Goal: Check status: Check status

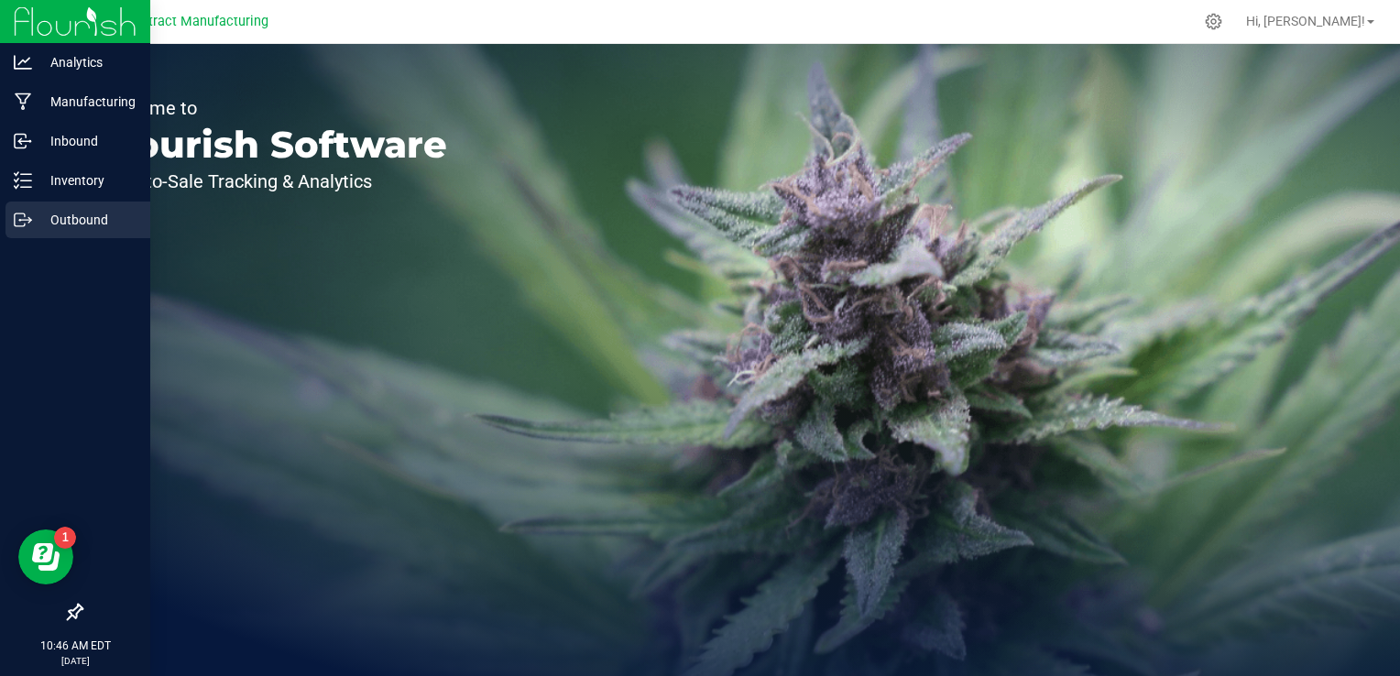
click at [60, 225] on p "Outbound" at bounding box center [87, 220] width 110 height 22
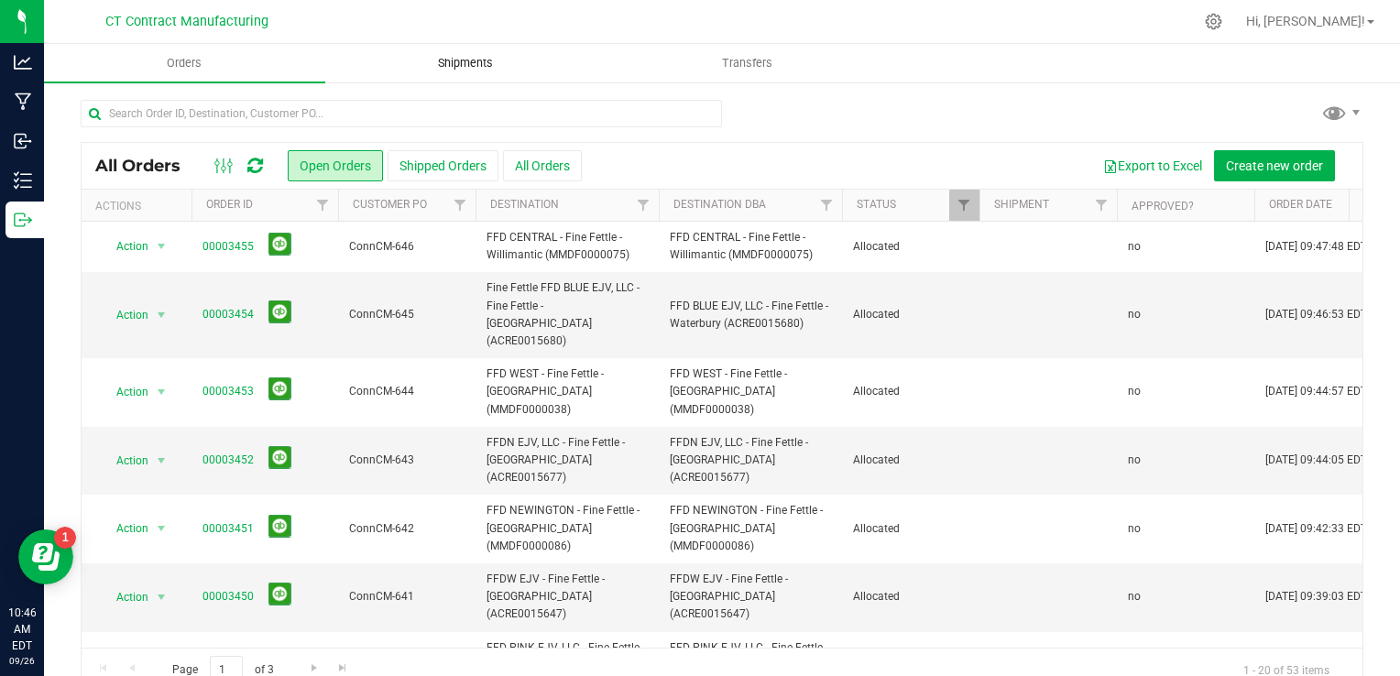
click at [445, 60] on span "Shipments" at bounding box center [465, 63] width 104 height 16
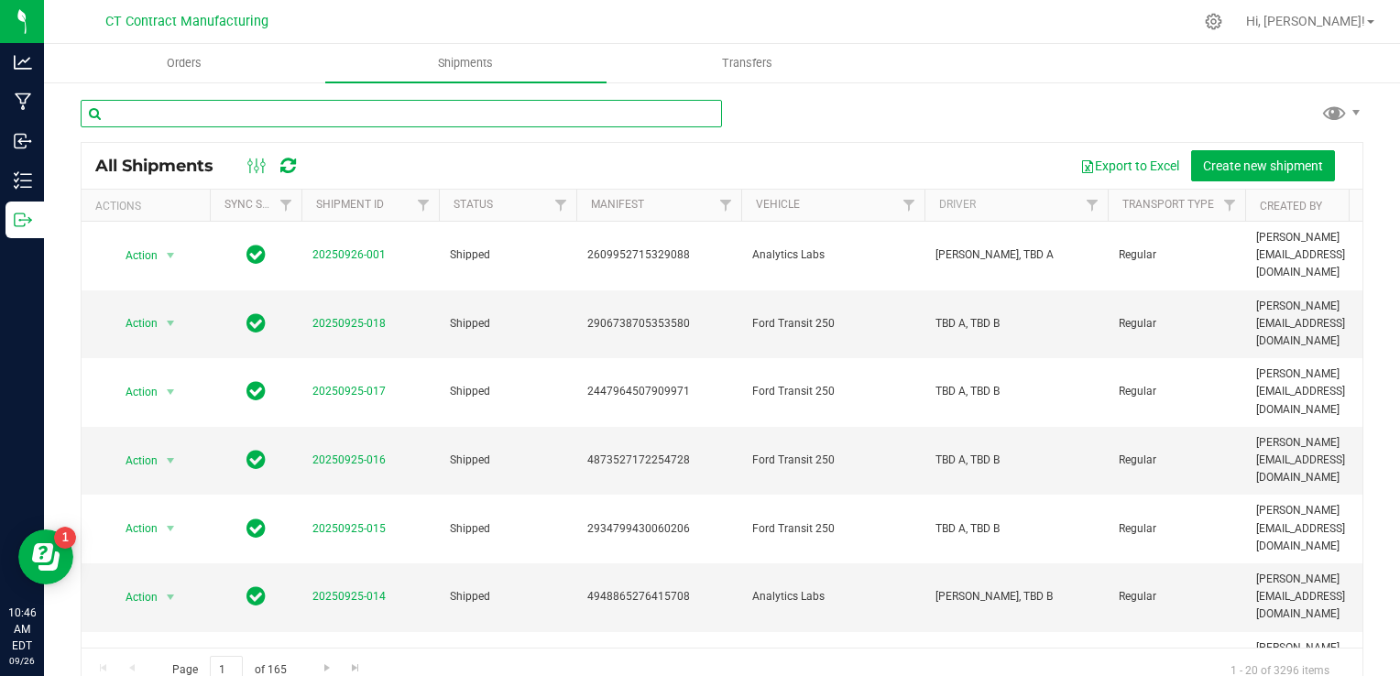
click at [379, 119] on input "text" at bounding box center [401, 113] width 641 height 27
paste input "b0fca292"
type input "b0fca292"
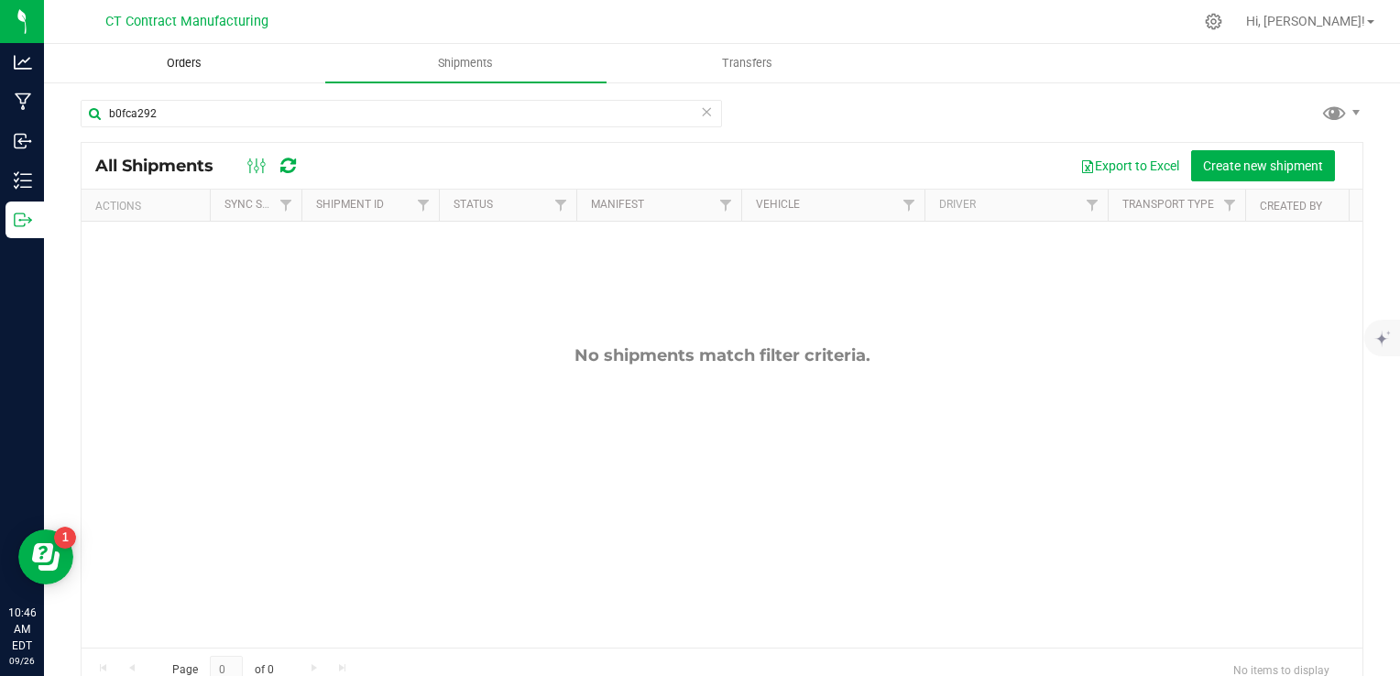
click at [183, 69] on span "Orders" at bounding box center [184, 63] width 84 height 16
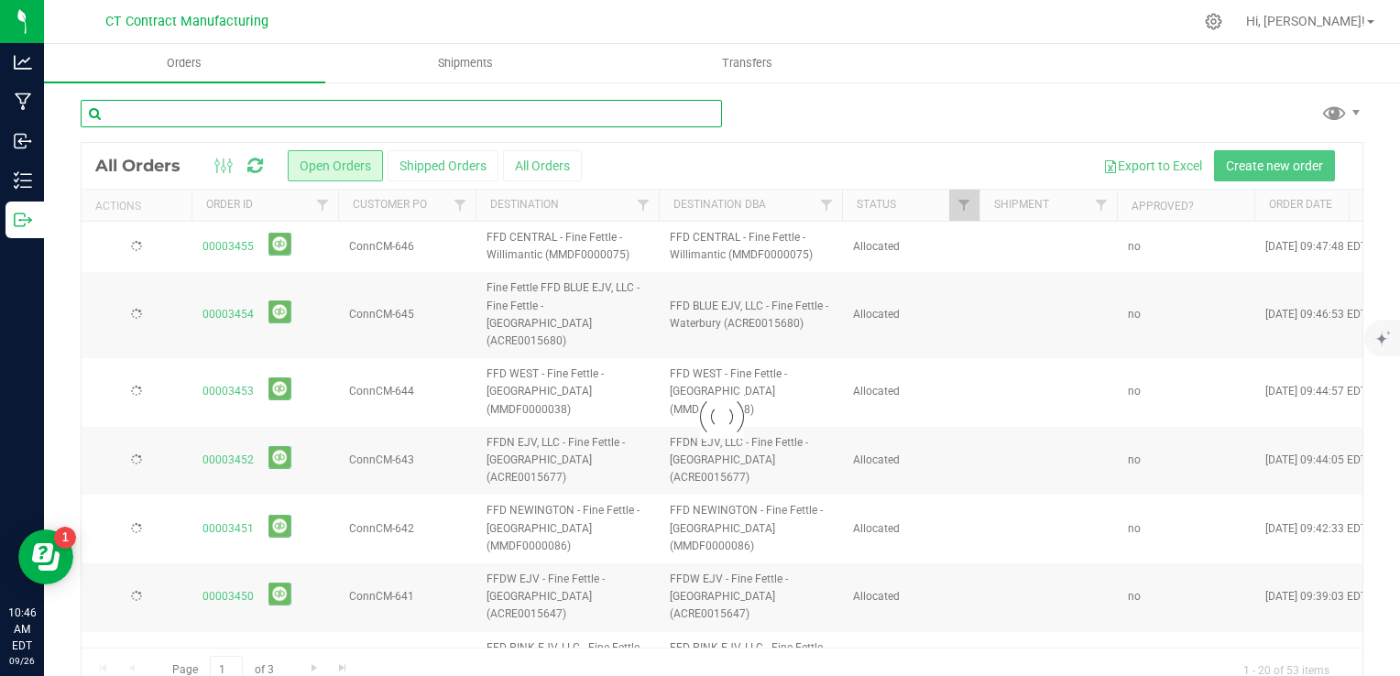
click at [165, 112] on input "text" at bounding box center [401, 113] width 641 height 27
paste input "b0fca292"
type input "b0fca292"
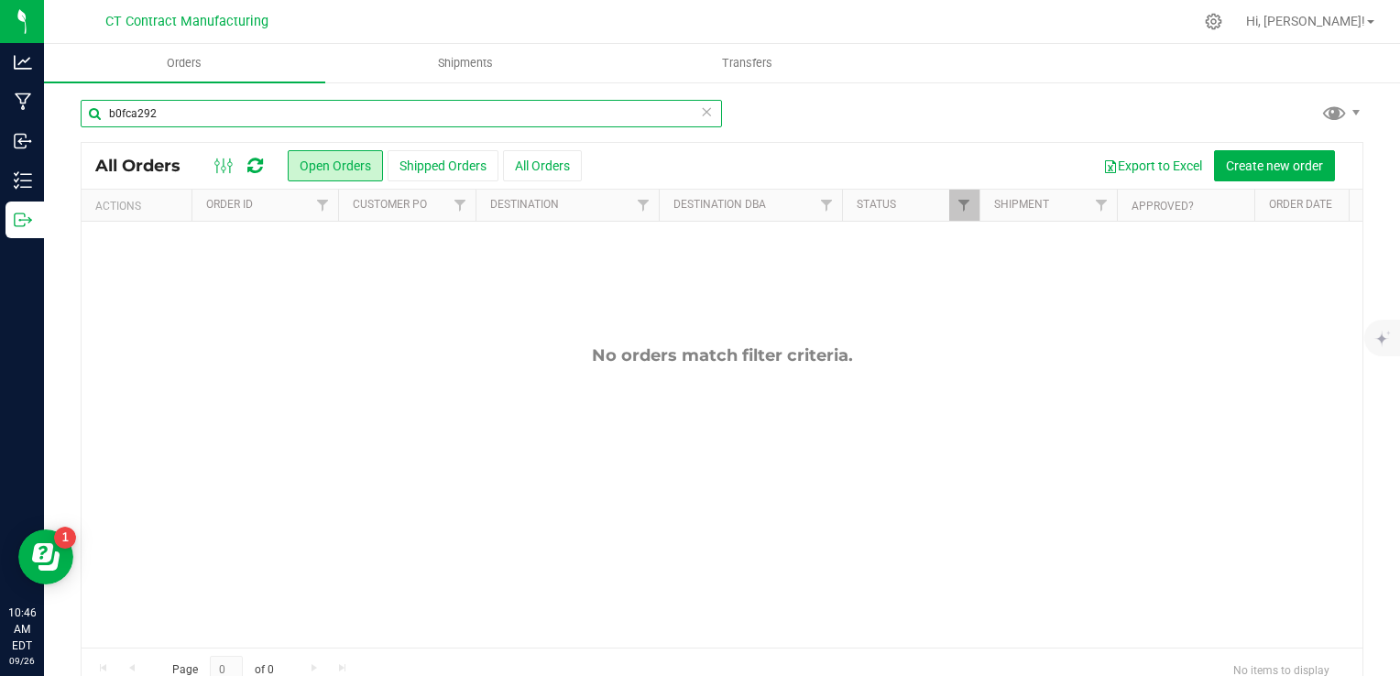
click at [165, 112] on input "b0fca292" at bounding box center [401, 113] width 641 height 27
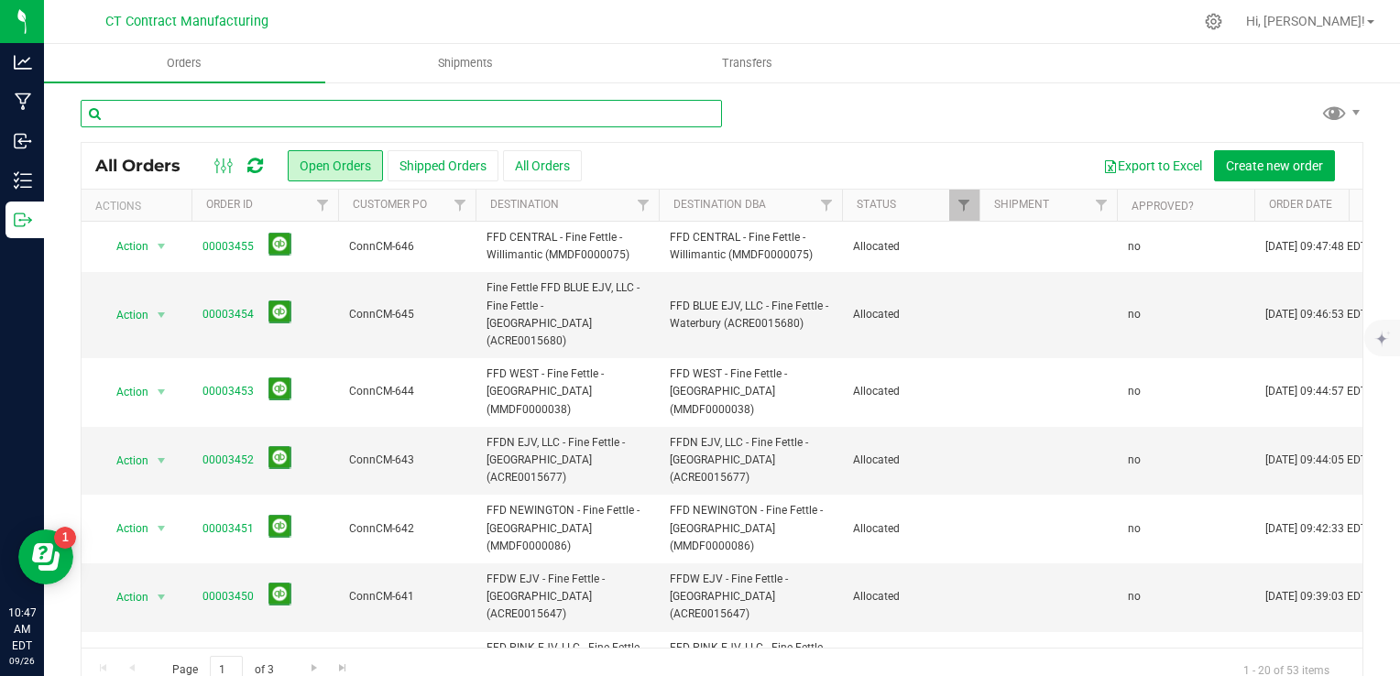
click at [292, 125] on input "text" at bounding box center [401, 113] width 641 height 27
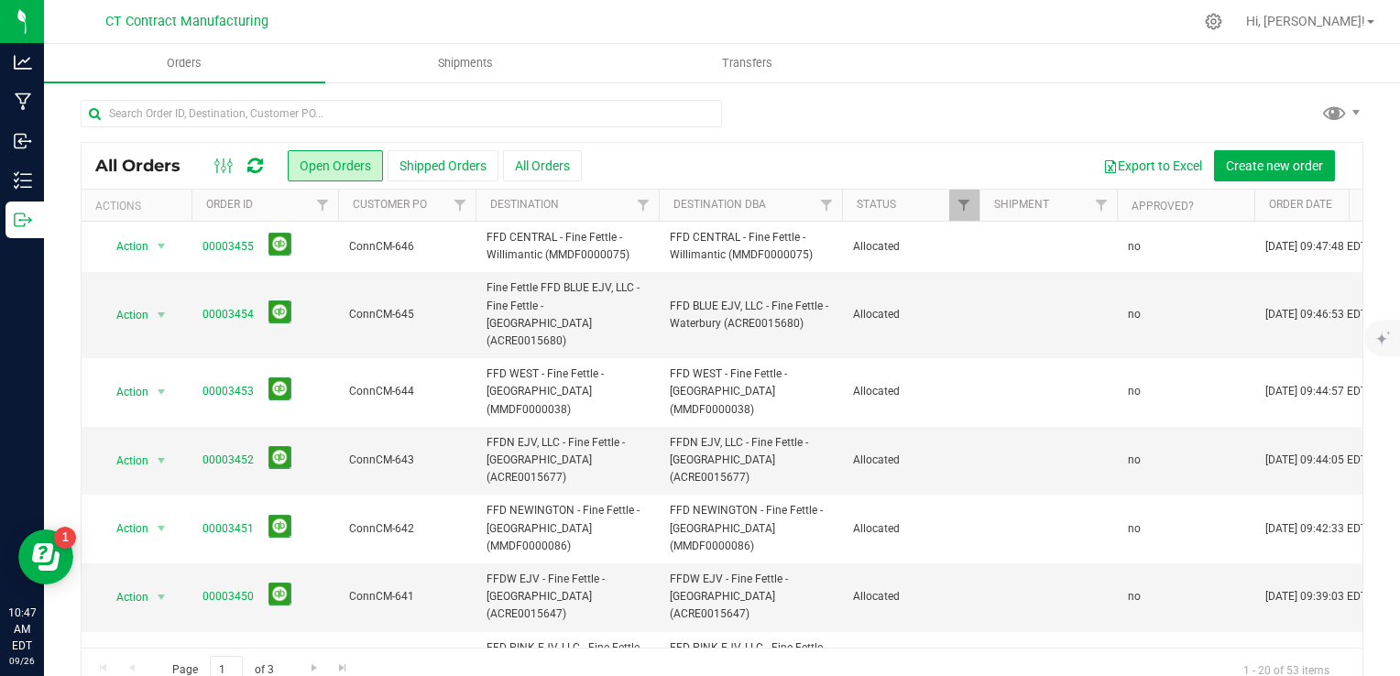
click at [261, 175] on link at bounding box center [255, 166] width 16 height 22
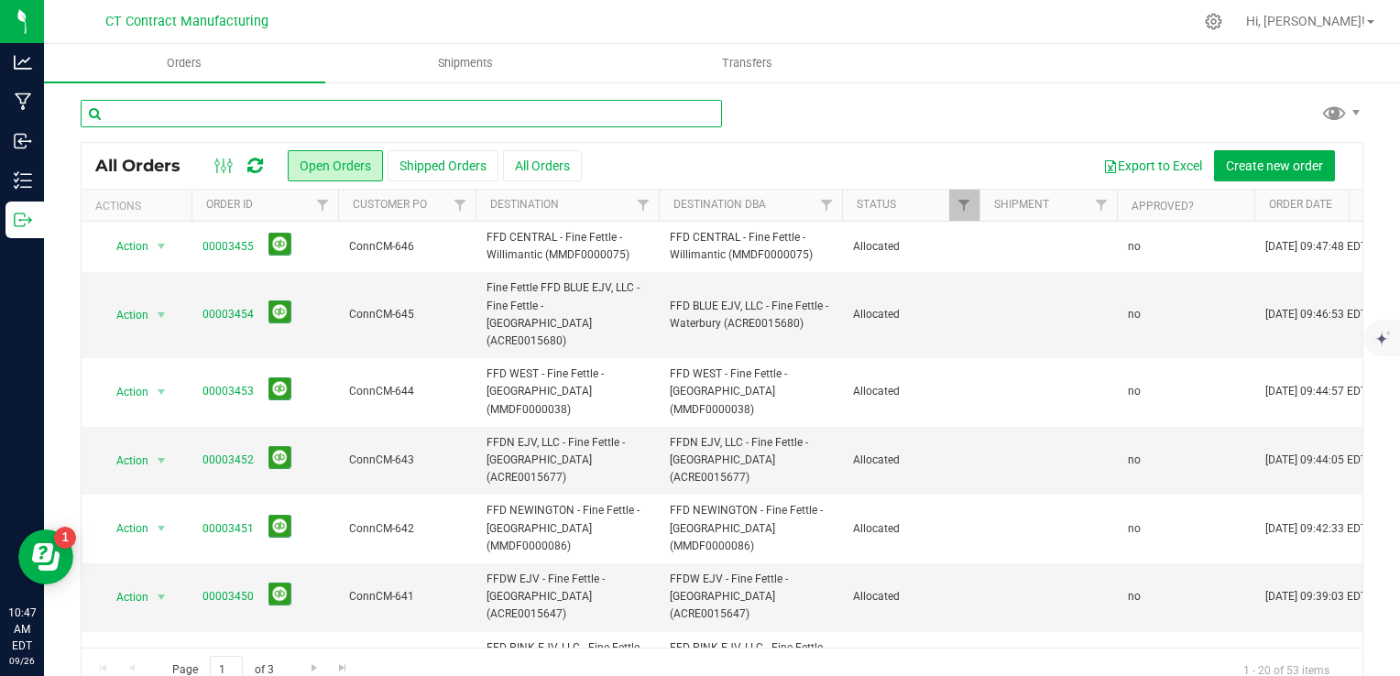
click at [288, 118] on input "text" at bounding box center [401, 113] width 641 height 27
paste input "b0fca292"
type input "b0fca292"
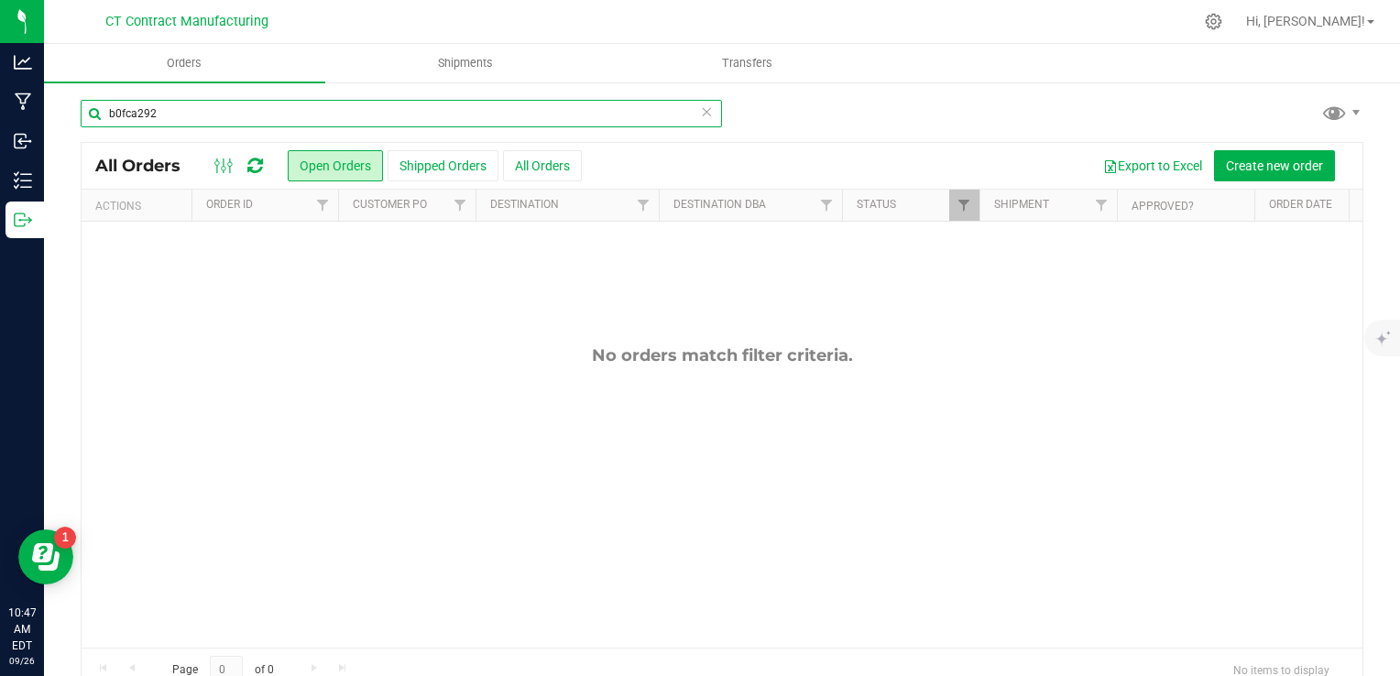
click at [288, 118] on input "b0fca292" at bounding box center [401, 113] width 641 height 27
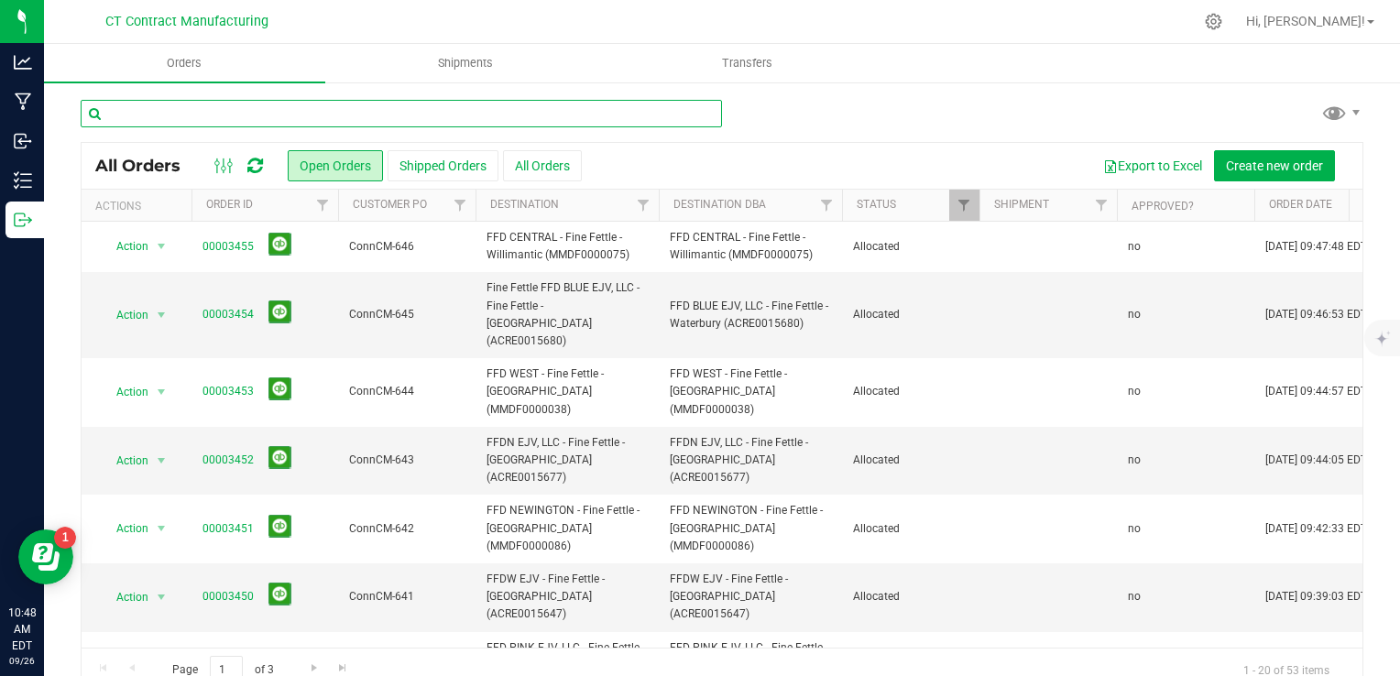
click at [359, 123] on input "text" at bounding box center [401, 113] width 641 height 27
paste input "46ab50c2"
type input "46ab50c2"
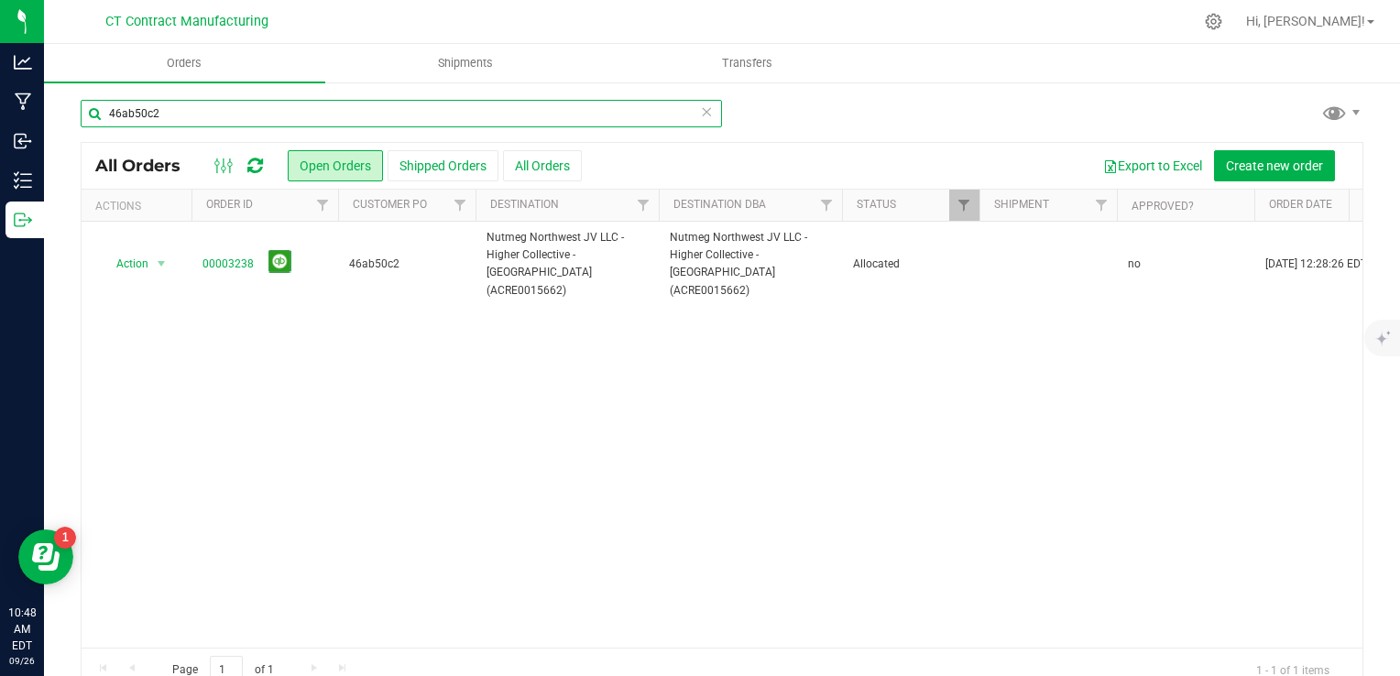
click at [156, 112] on input "46ab50c2" at bounding box center [401, 113] width 641 height 27
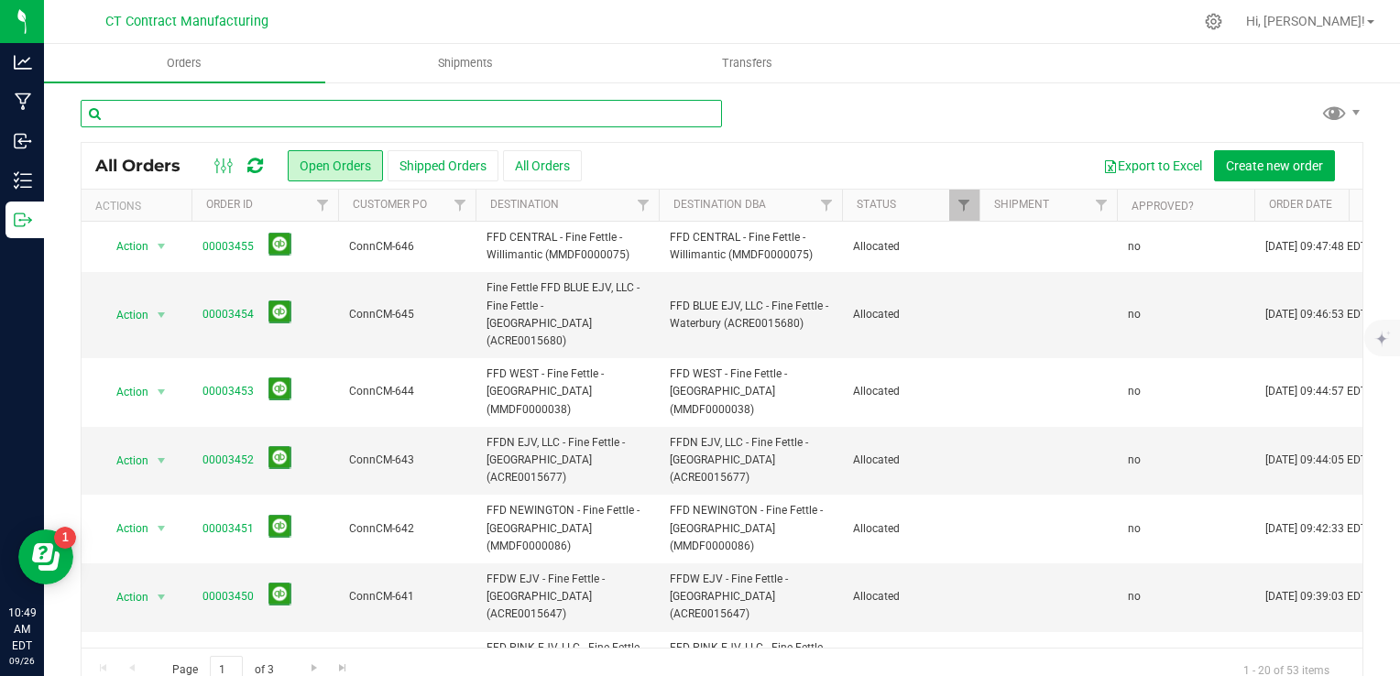
click at [363, 123] on input "text" at bounding box center [401, 113] width 641 height 27
paste input "b0fca292"
type input "b0fca292"
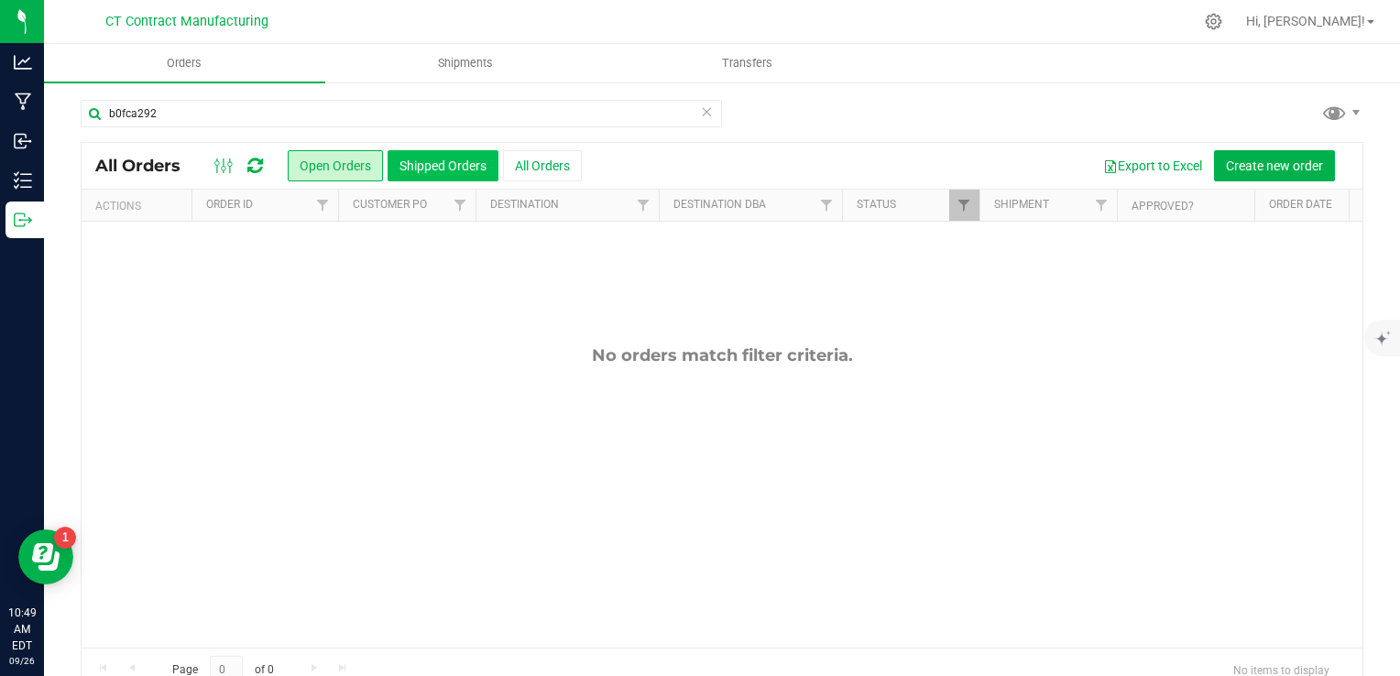
click at [425, 160] on button "Shipped Orders" at bounding box center [443, 165] width 111 height 31
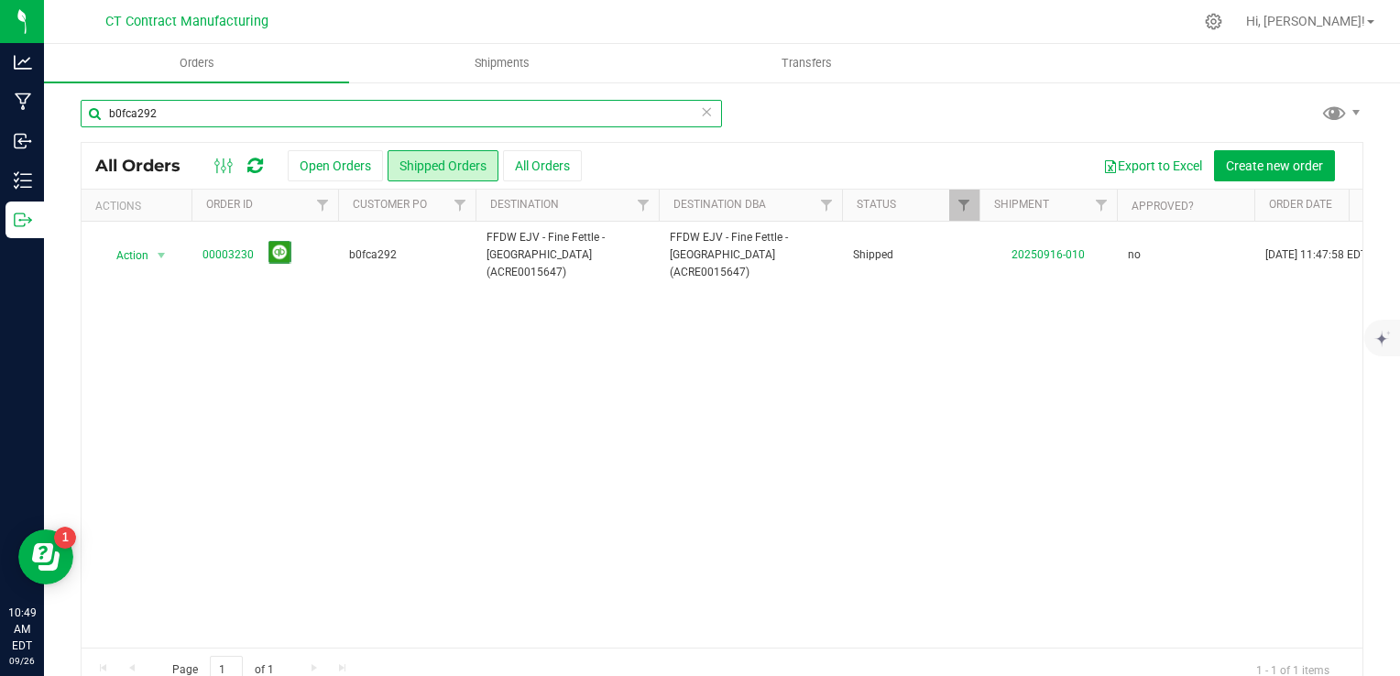
click at [418, 115] on input "b0fca292" at bounding box center [401, 113] width 641 height 27
click at [426, 104] on input "b0fca292" at bounding box center [401, 113] width 641 height 27
paste input "46ab50c"
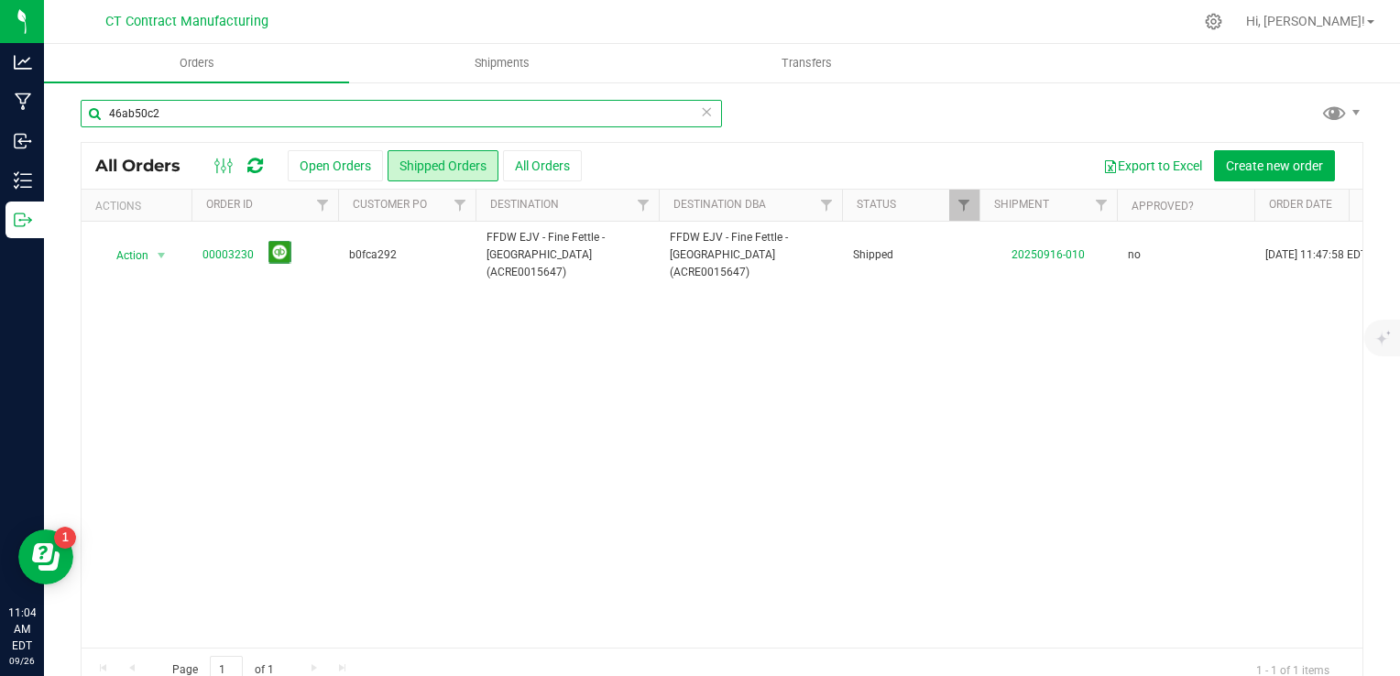
type input "46ab50c2"
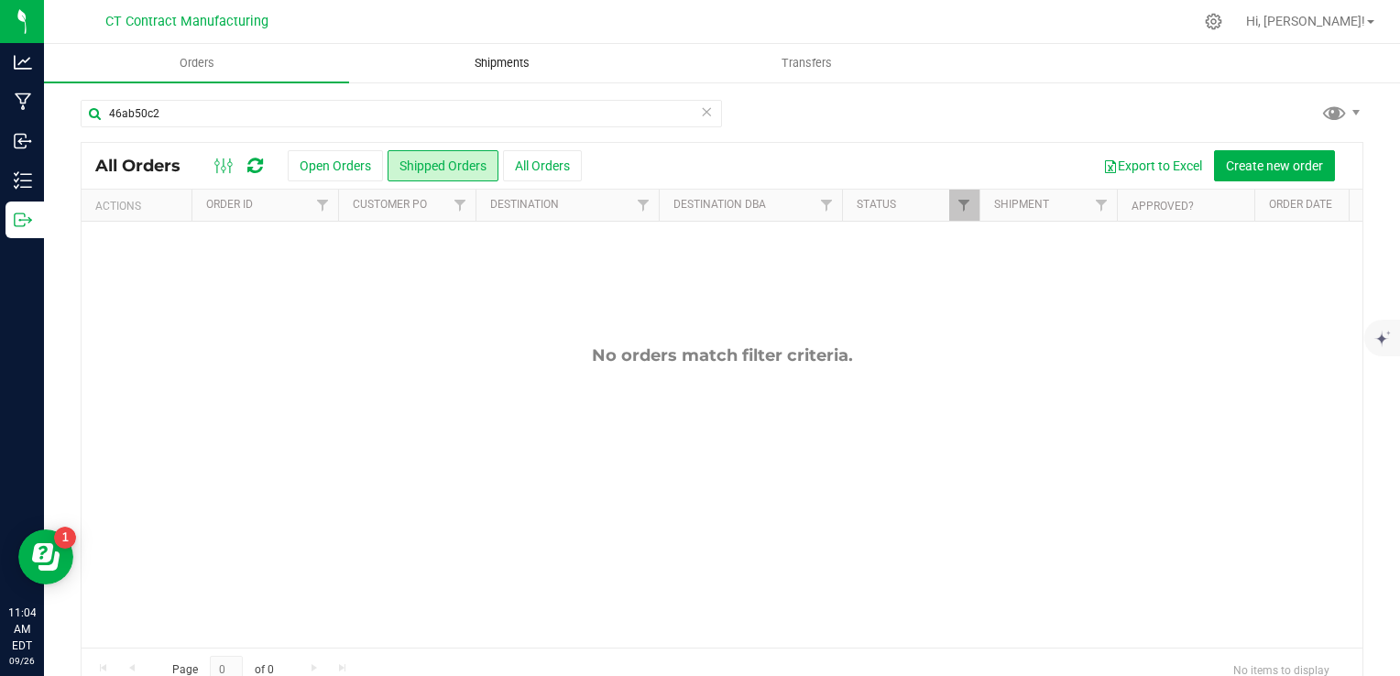
click at [481, 68] on span "Shipments" at bounding box center [502, 63] width 104 height 16
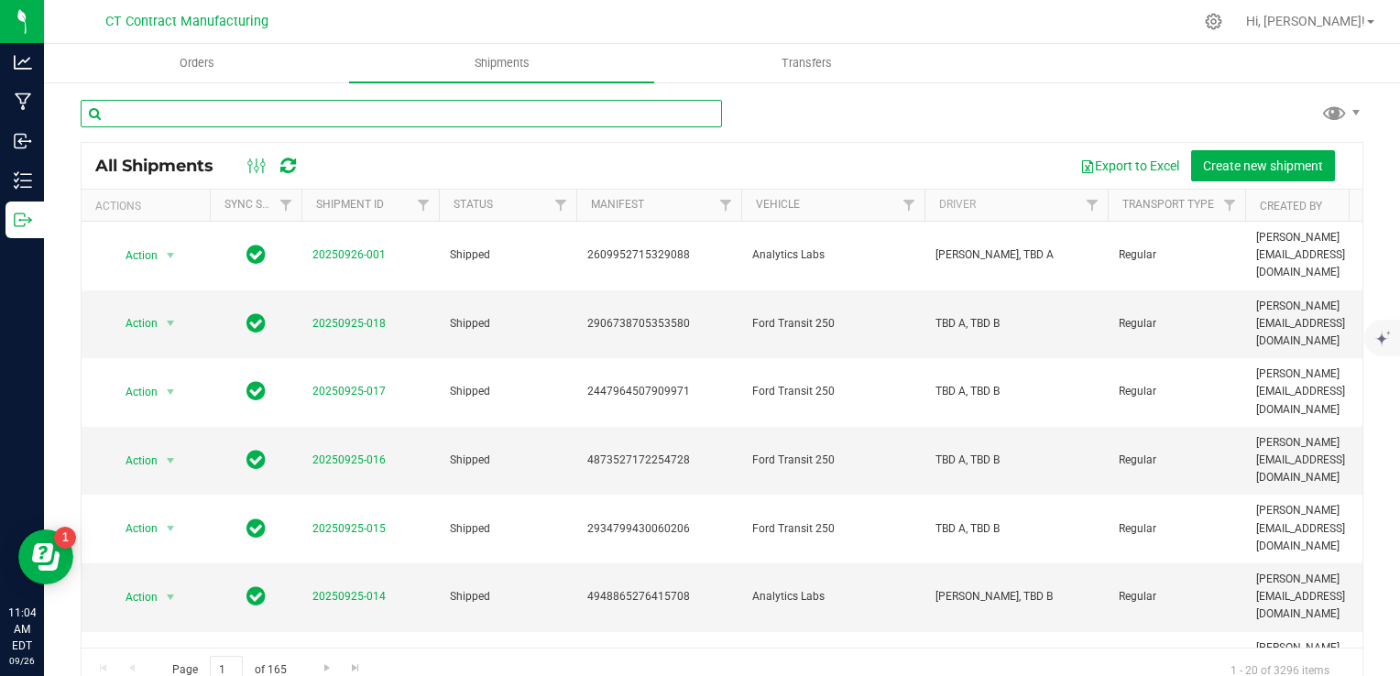
click at [293, 108] on input "text" at bounding box center [401, 113] width 641 height 27
paste input "46ab50c2"
type input "46ab50c2"
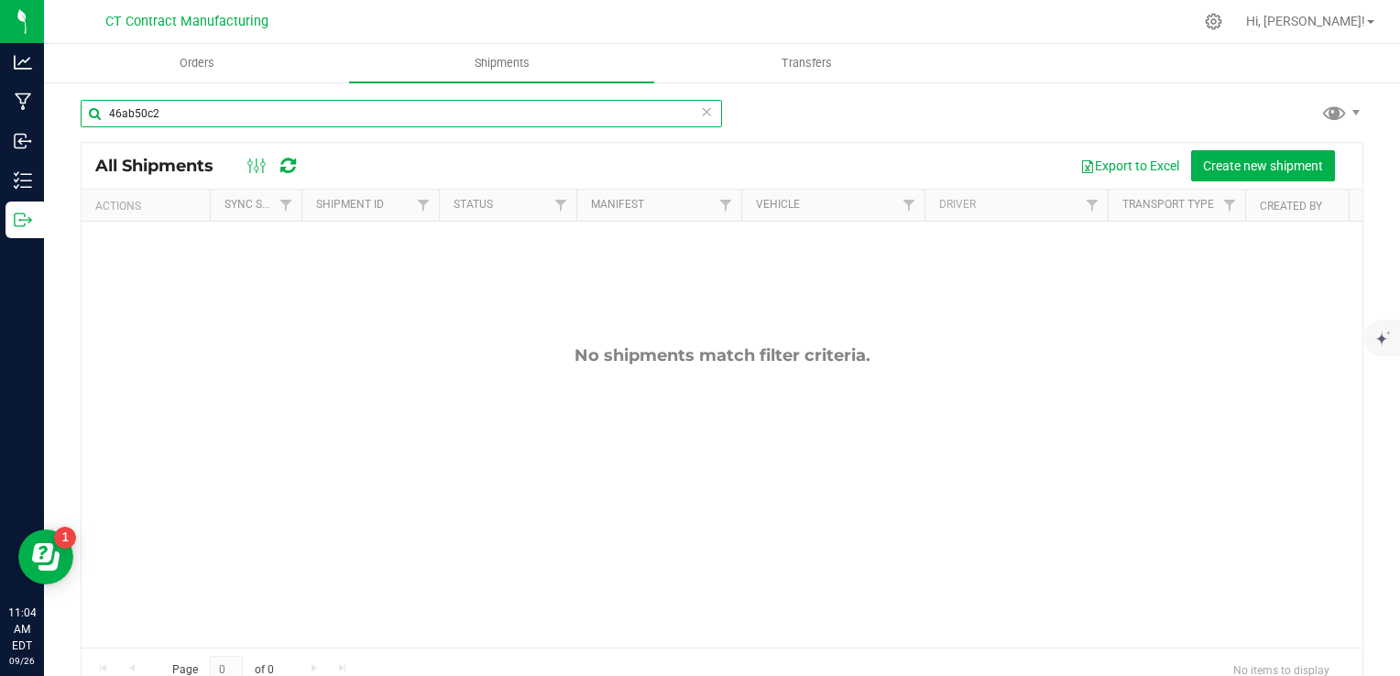
click at [293, 108] on input "46ab50c2" at bounding box center [401, 113] width 641 height 27
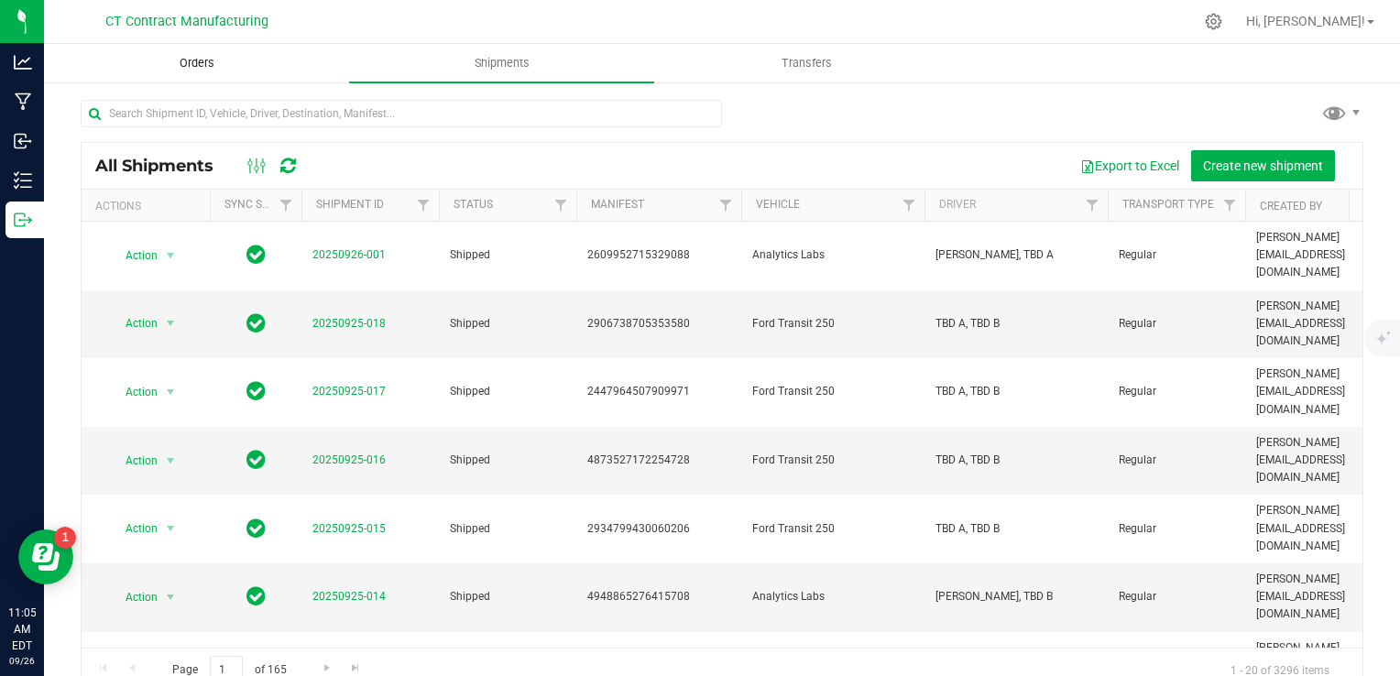
click at [224, 70] on span "Orders" at bounding box center [197, 63] width 84 height 16
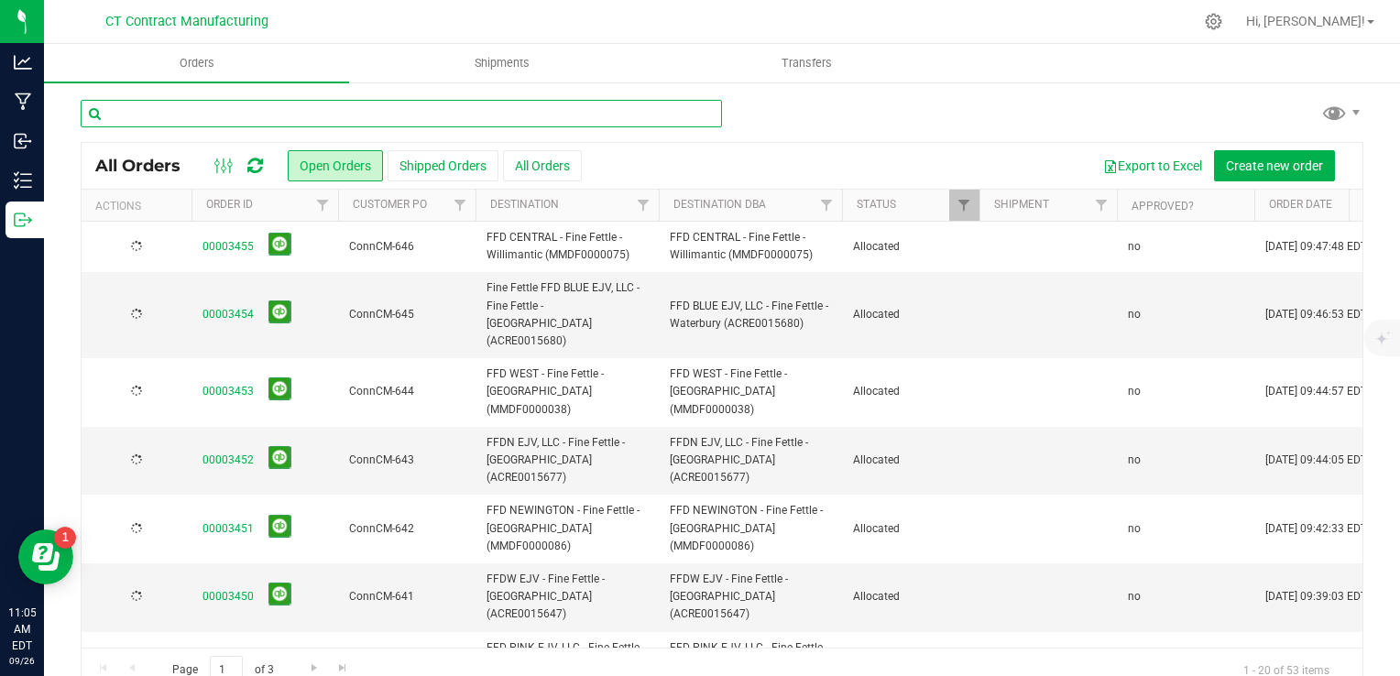
click at [241, 107] on input "text" at bounding box center [401, 113] width 641 height 27
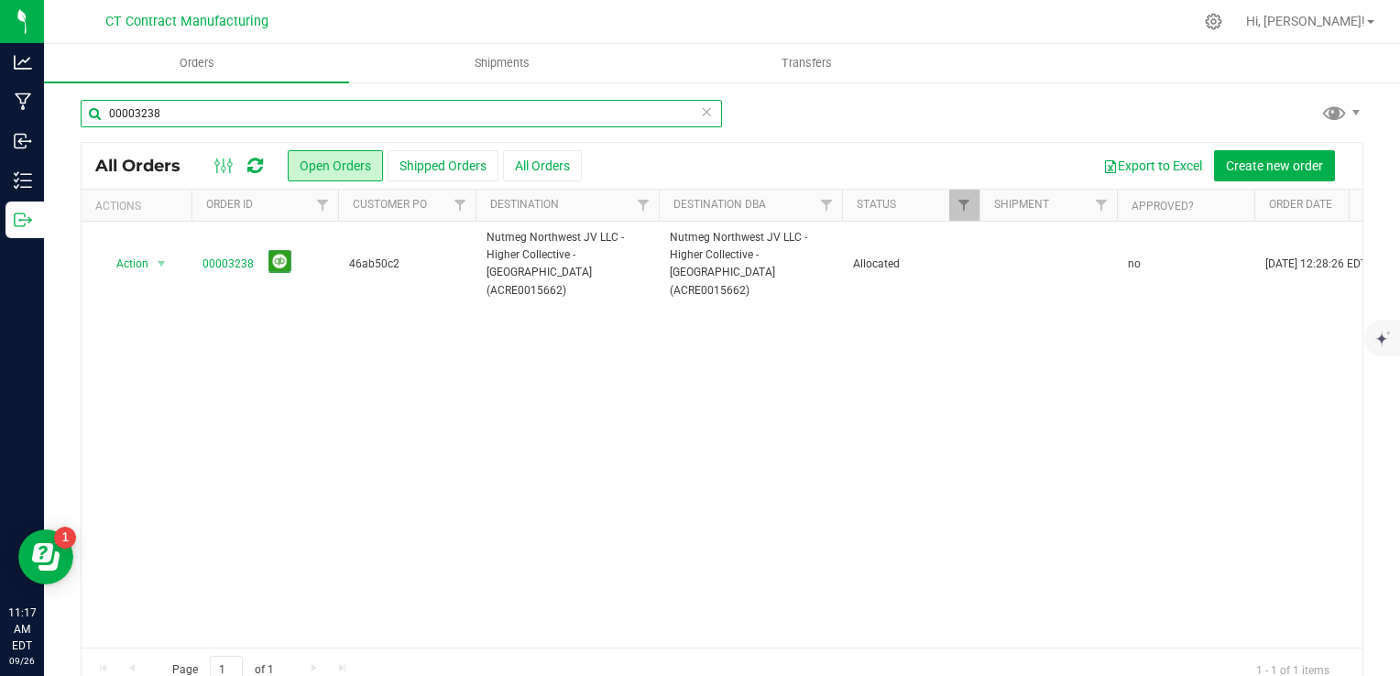
click at [150, 117] on input "00003238" at bounding box center [401, 113] width 641 height 27
paste input "486d9f43"
type input "486d9f43"
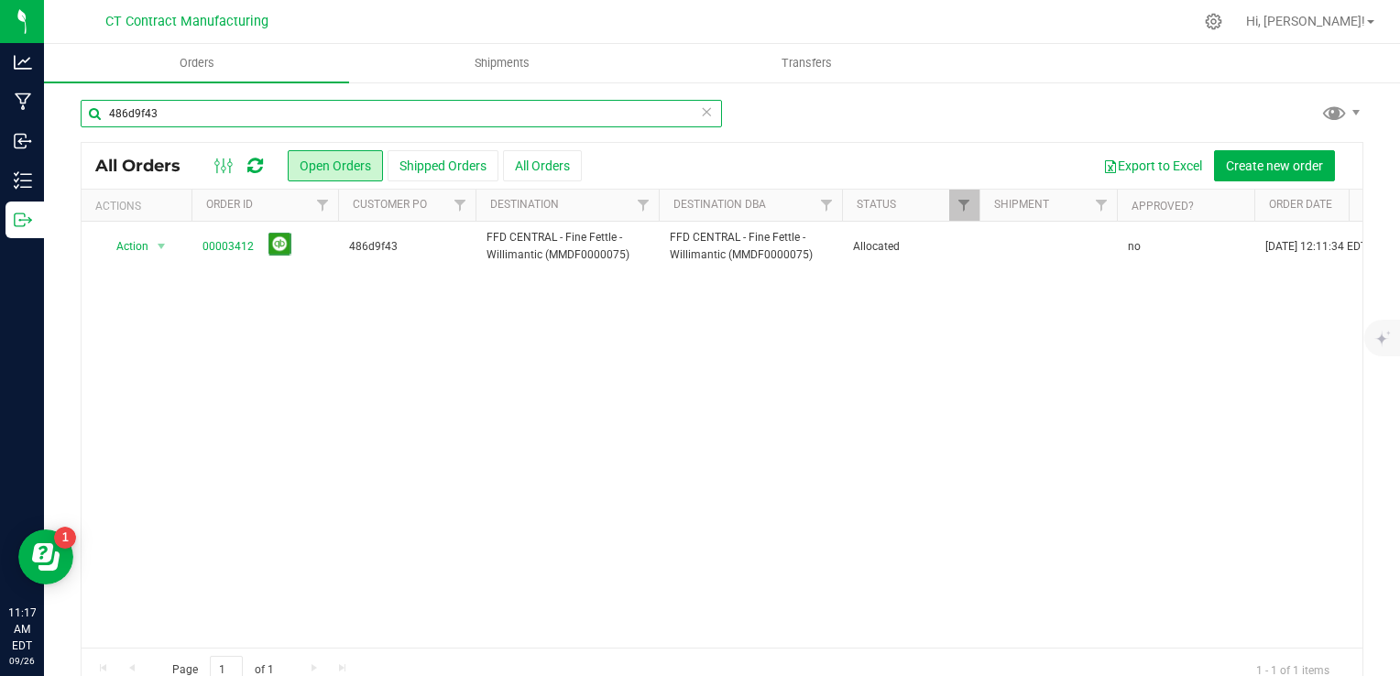
click at [150, 117] on input "486d9f43" at bounding box center [401, 113] width 641 height 27
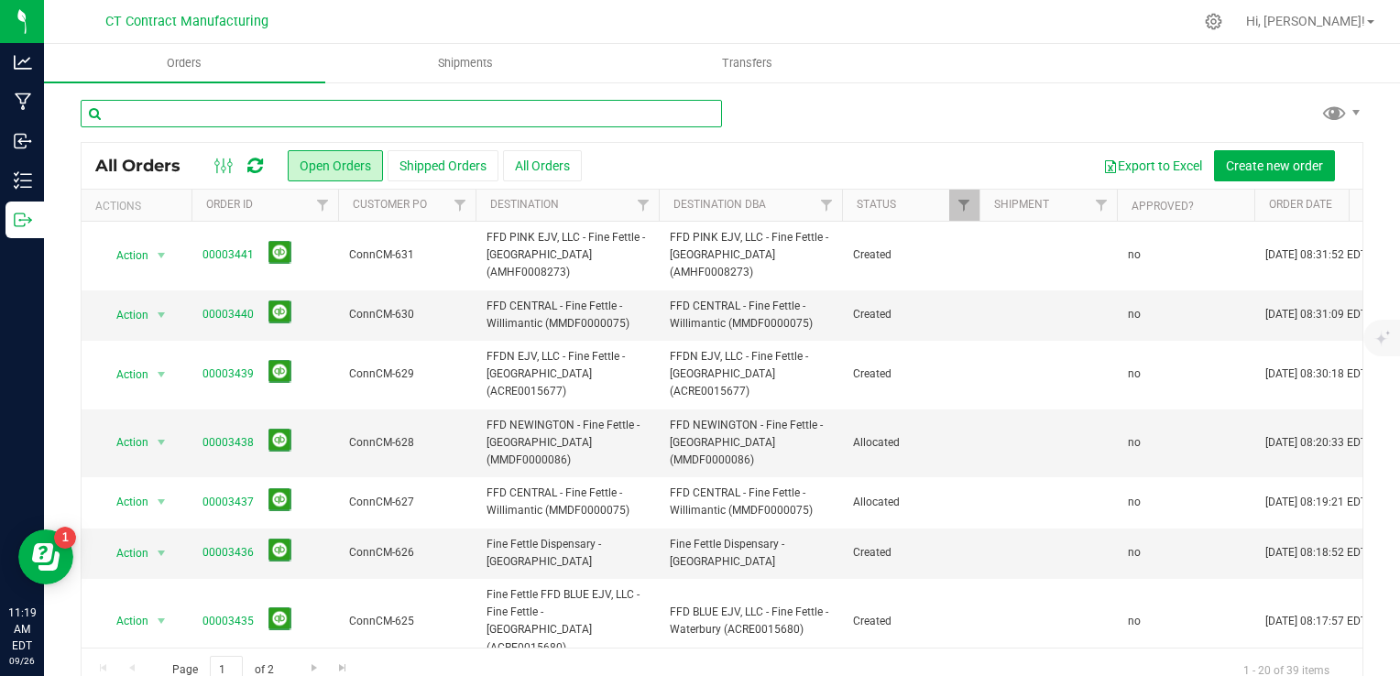
click at [247, 107] on input "text" at bounding box center [401, 113] width 641 height 27
paste input "5900efe1"
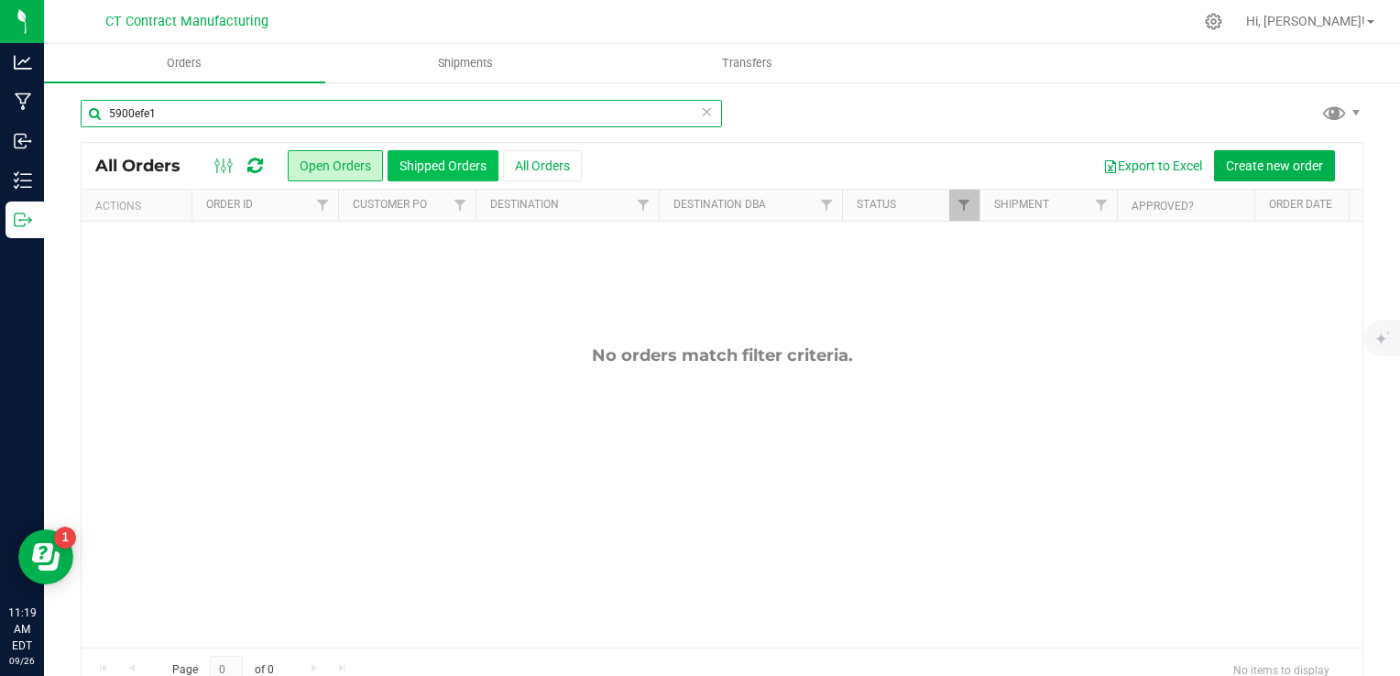
type input "5900efe1"
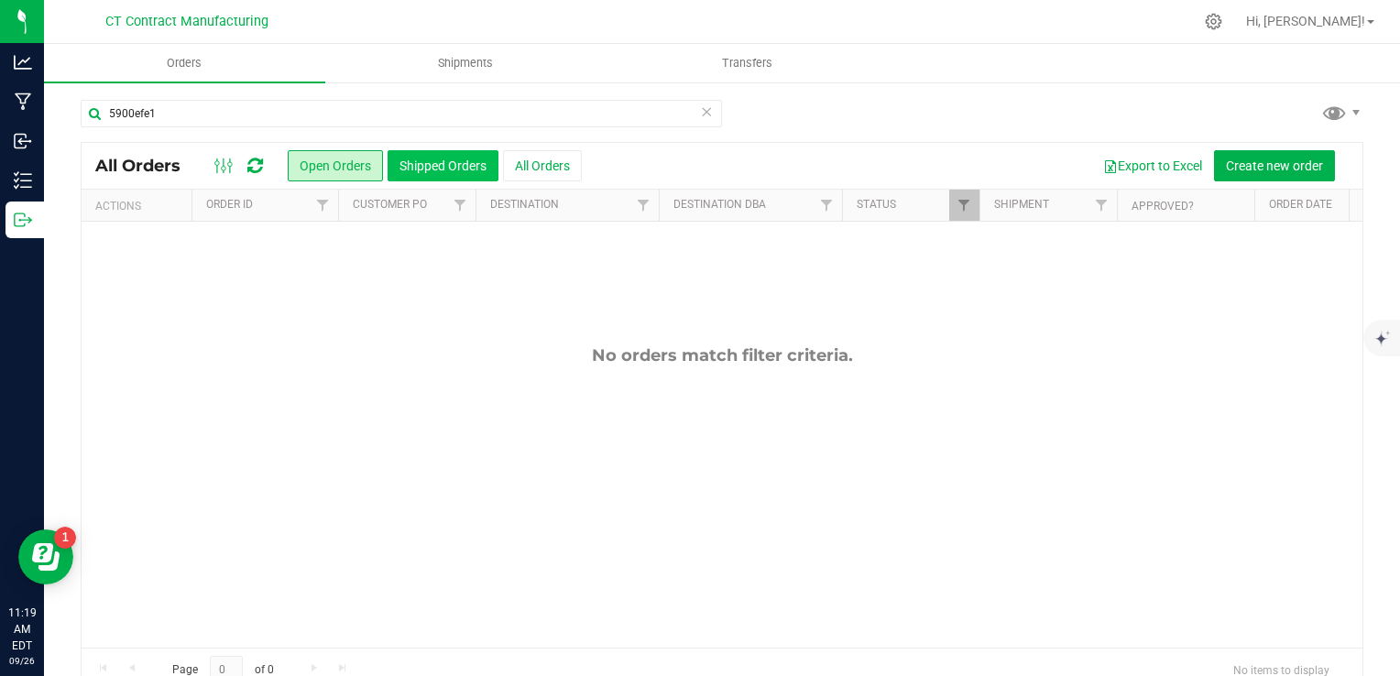
click at [461, 166] on button "Shipped Orders" at bounding box center [443, 165] width 111 height 31
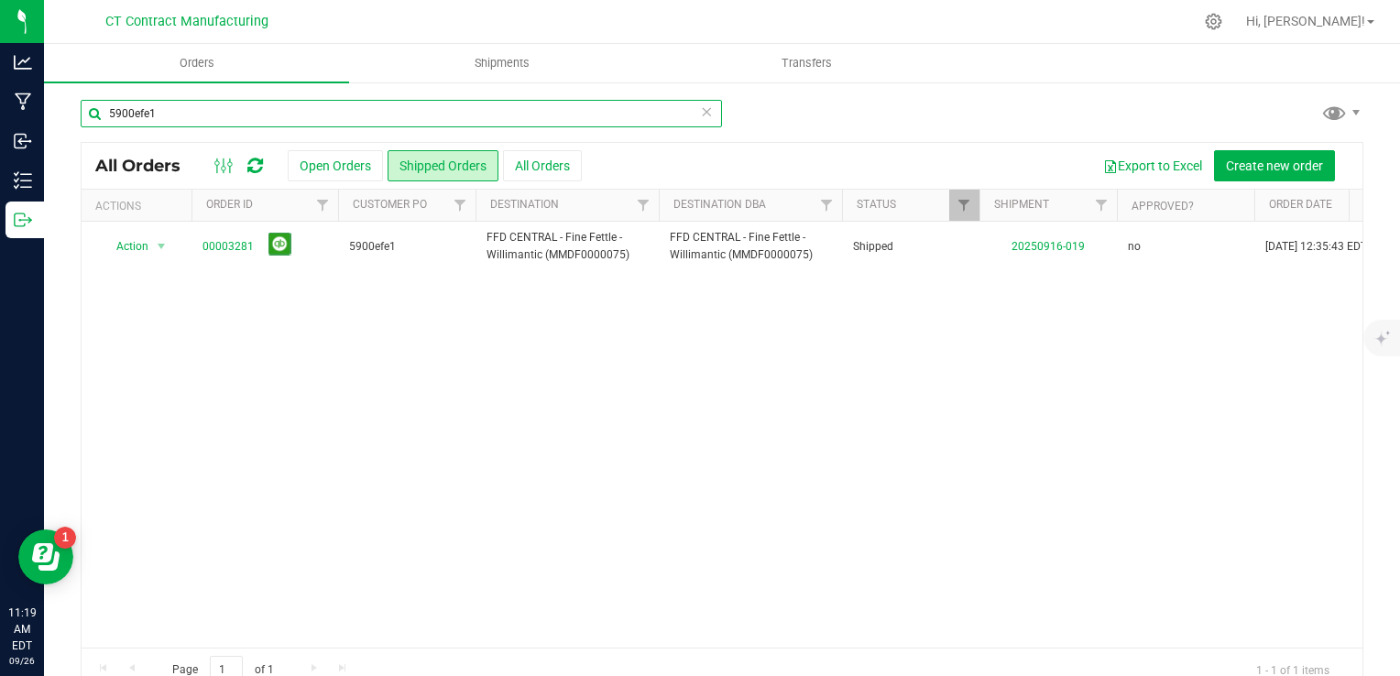
click at [306, 118] on input "5900efe1" at bounding box center [401, 113] width 641 height 27
paste input "701b3d76"
type input "701b3d76"
